Goal: Find specific page/section: Find specific page/section

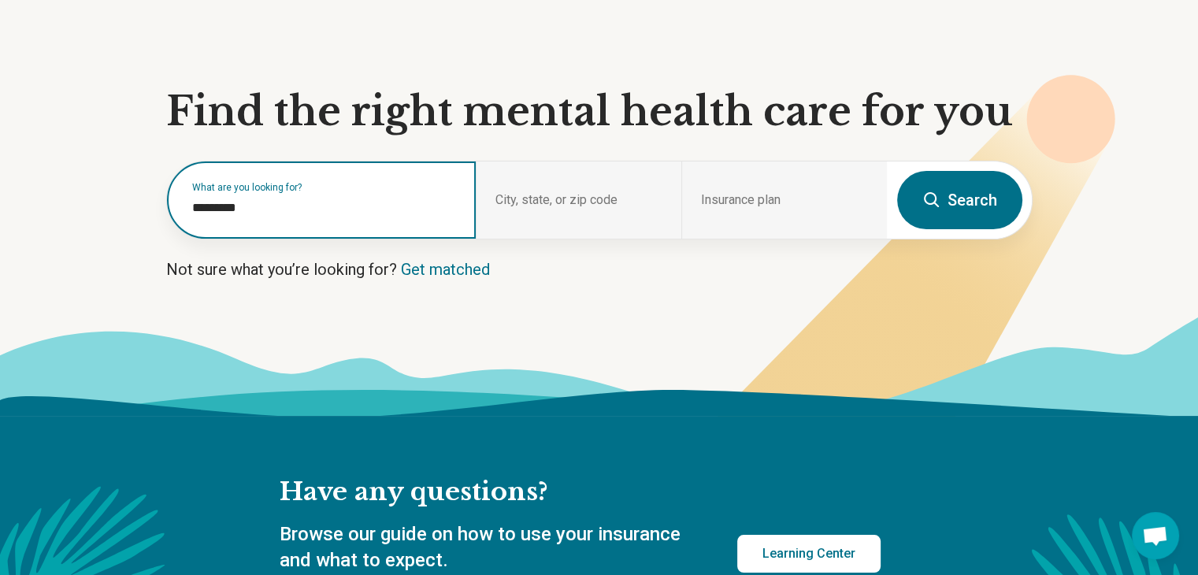
scroll to position [79, 0]
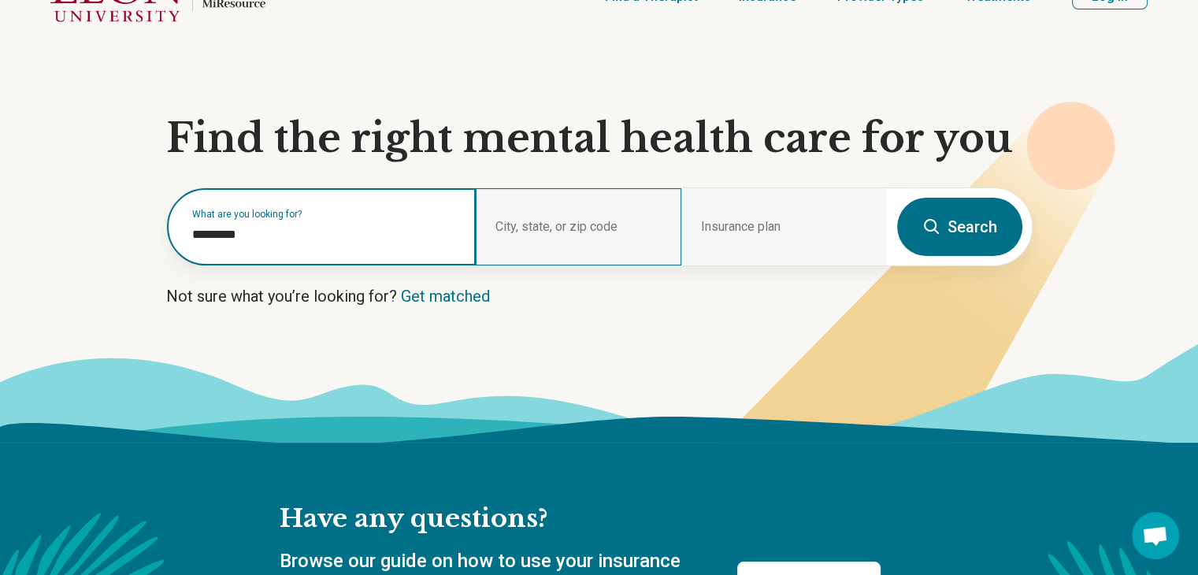
type input "*********"
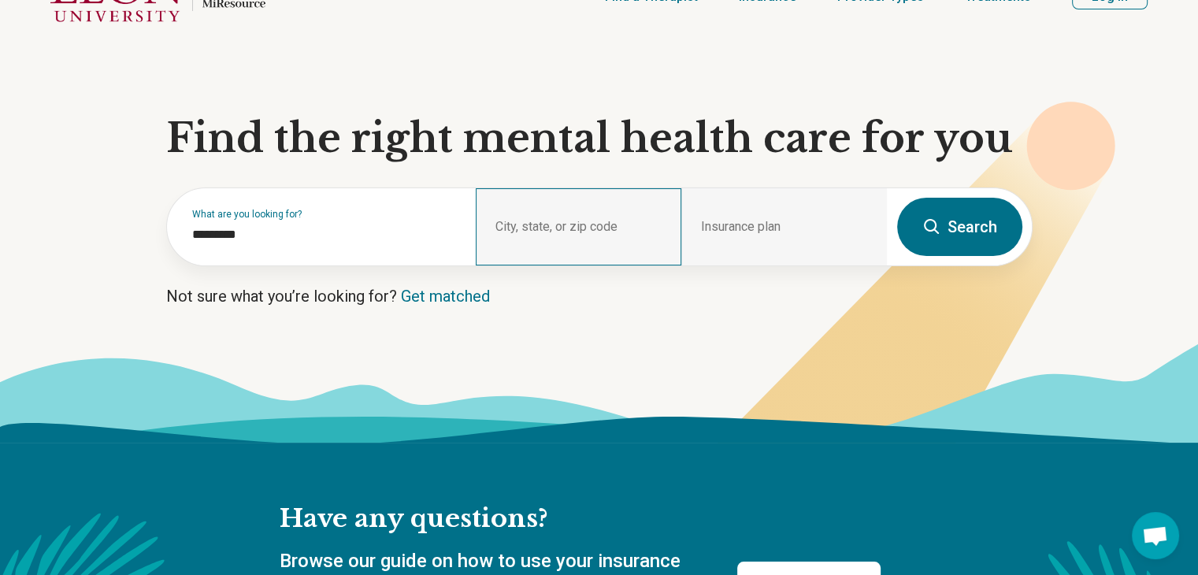
click at [532, 266] on div "City, state, or zip code" at bounding box center [579, 226] width 206 height 77
click at [518, 266] on div "City, state, or zip code" at bounding box center [579, 226] width 206 height 77
click at [517, 266] on div "City, state, or zip code" at bounding box center [579, 226] width 206 height 77
click at [599, 266] on div "City, state, or zip code" at bounding box center [579, 226] width 206 height 77
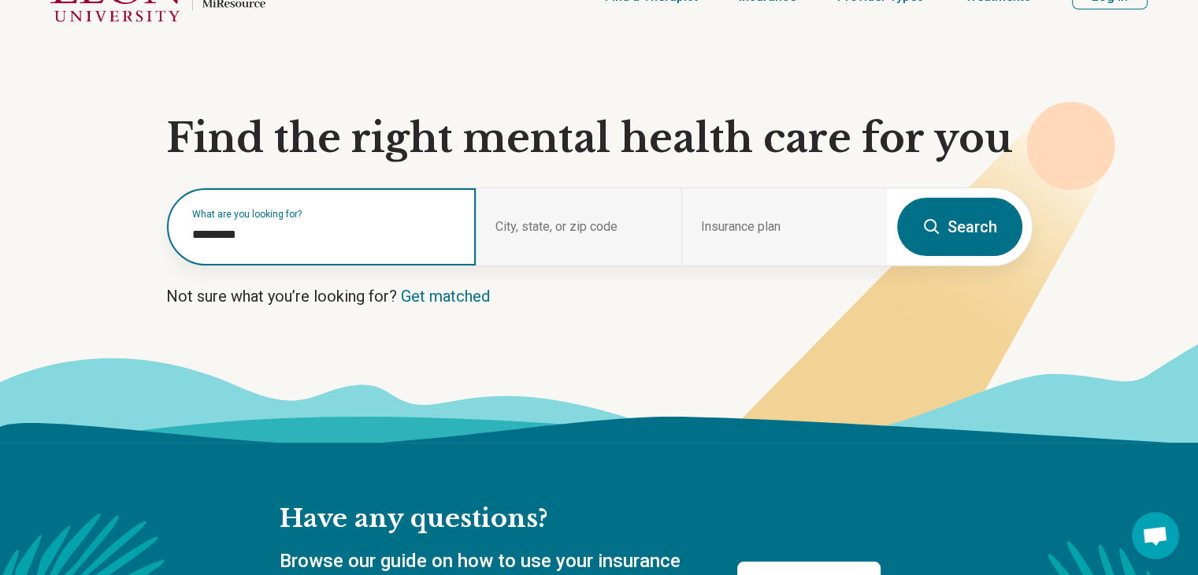
click at [369, 244] on input "*********" at bounding box center [324, 234] width 265 height 19
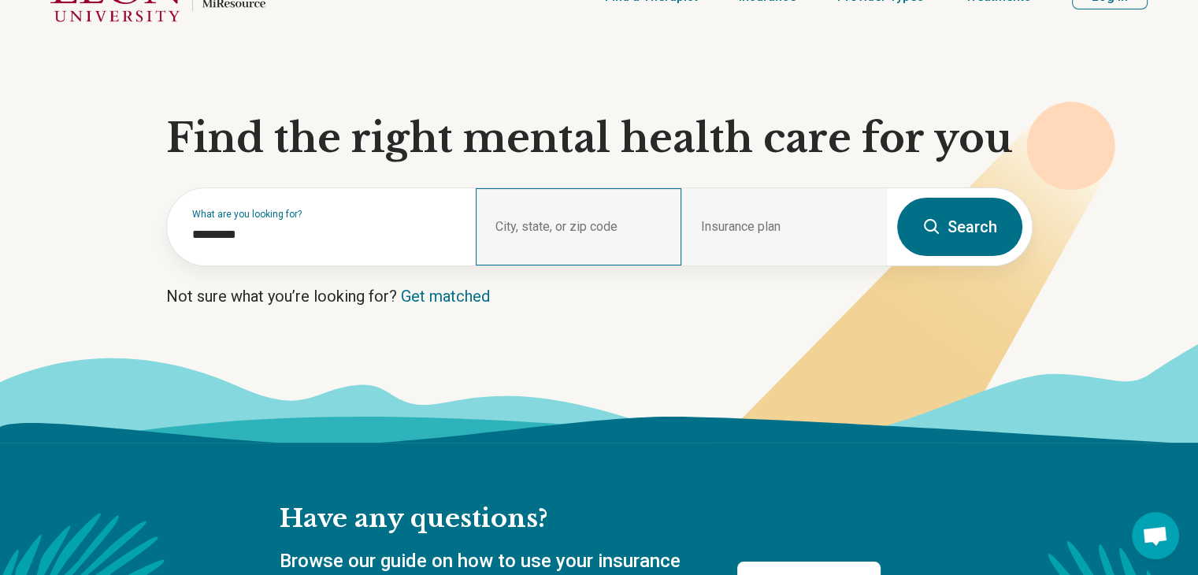
click at [566, 266] on div "City, state, or zip code" at bounding box center [579, 226] width 206 height 77
click at [591, 266] on div "City, state, or zip code" at bounding box center [579, 226] width 206 height 77
click at [589, 266] on div "City, state, or zip code" at bounding box center [579, 226] width 206 height 77
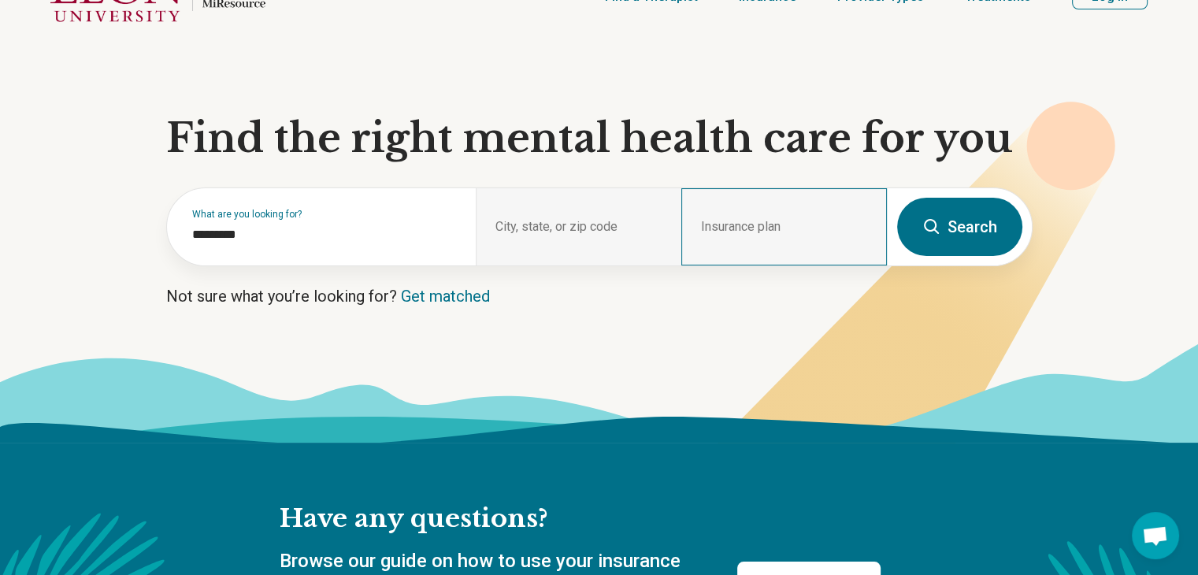
click at [763, 266] on div "Insurance plan" at bounding box center [784, 226] width 206 height 77
click at [740, 266] on div "Insurance plan" at bounding box center [784, 226] width 206 height 77
click at [742, 266] on div "Insurance plan" at bounding box center [784, 226] width 206 height 77
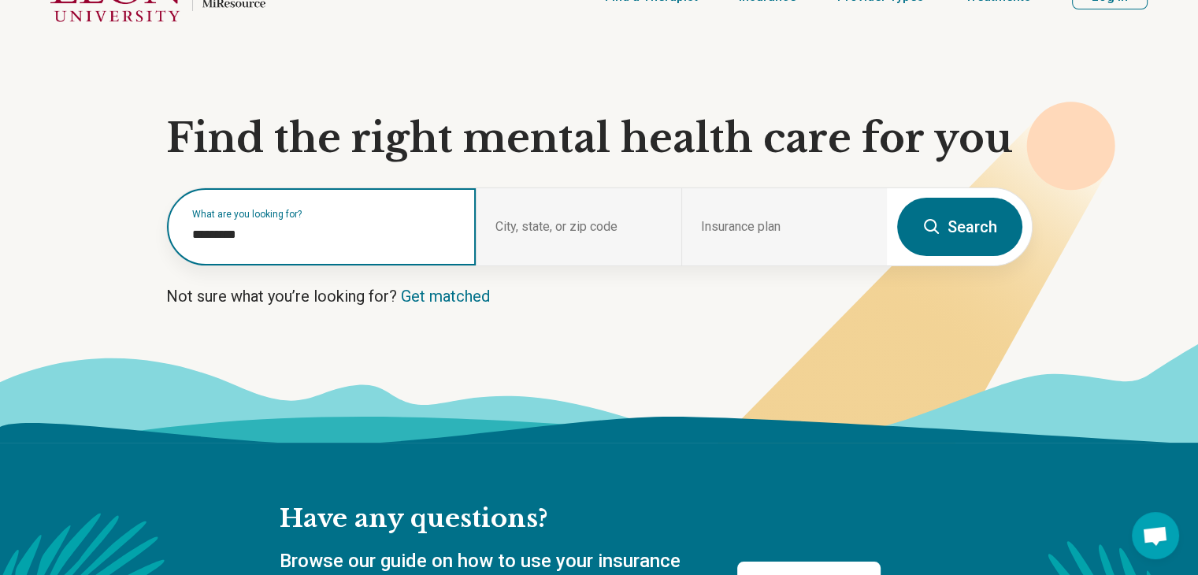
click at [321, 244] on input "*********" at bounding box center [324, 234] width 265 height 19
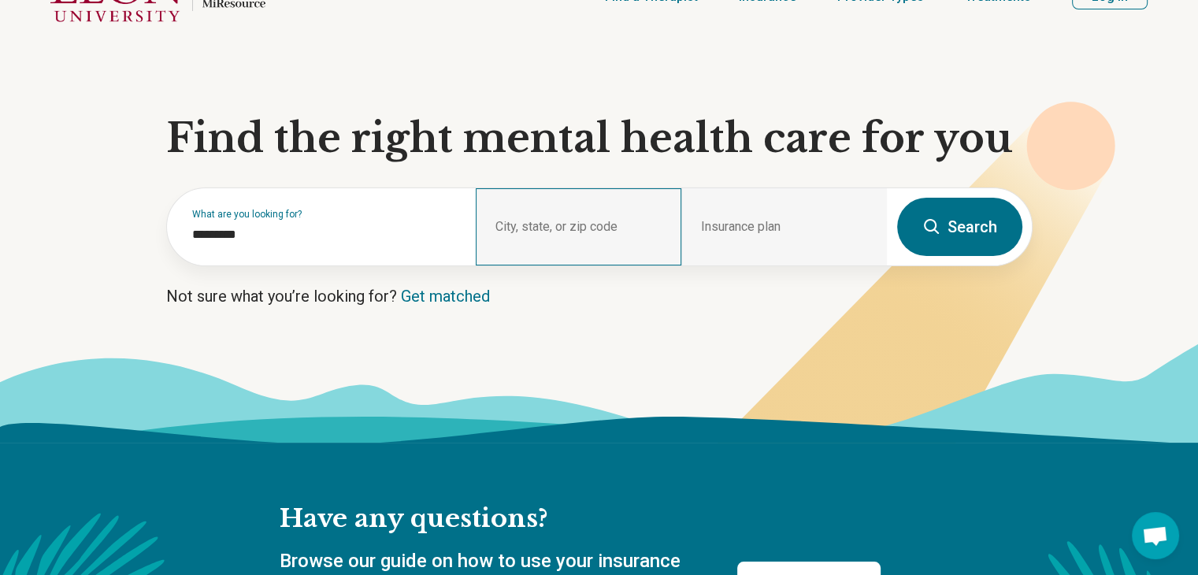
click at [545, 266] on div "City, state, or zip code" at bounding box center [579, 226] width 206 height 77
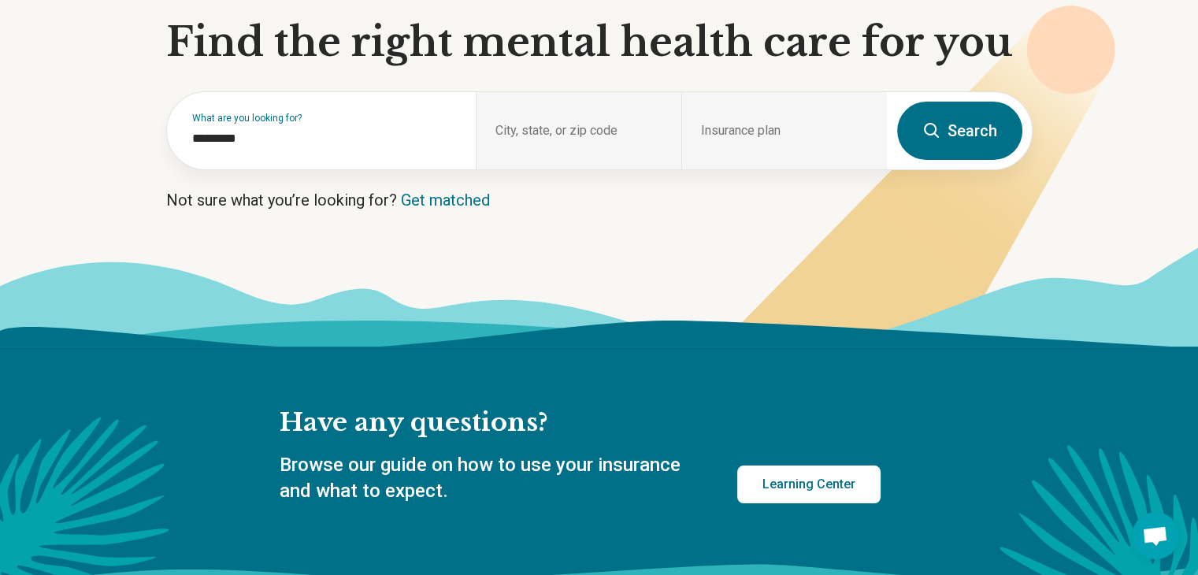
scroll to position [0, 0]
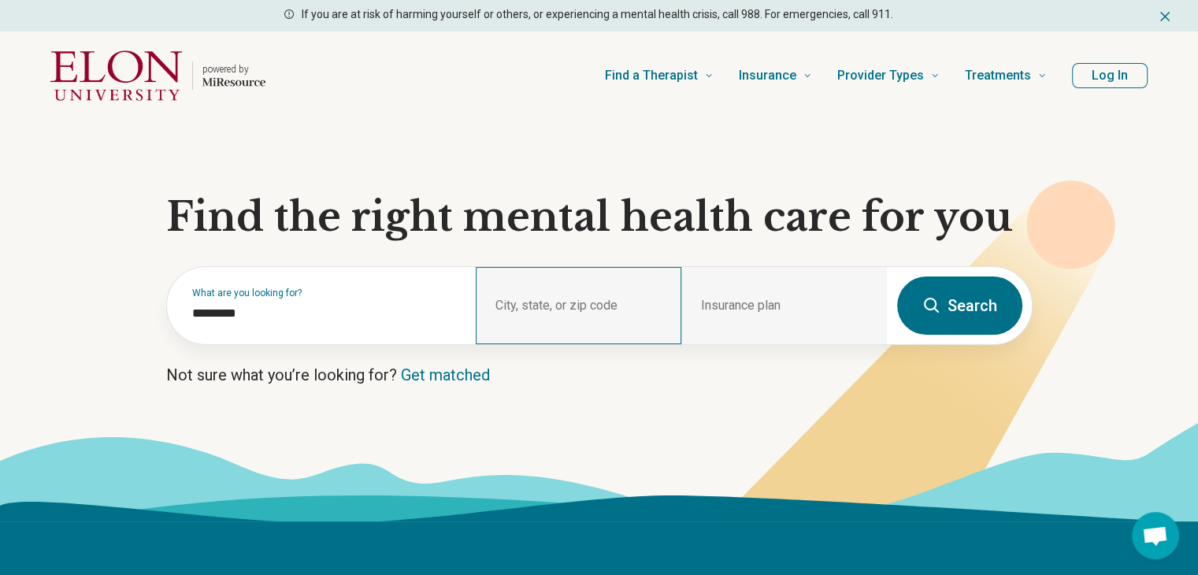
click at [533, 344] on div "City, state, or zip code" at bounding box center [579, 305] width 206 height 77
click at [536, 344] on div "City, state, or zip code" at bounding box center [579, 305] width 206 height 77
